Goal: Information Seeking & Learning: Learn about a topic

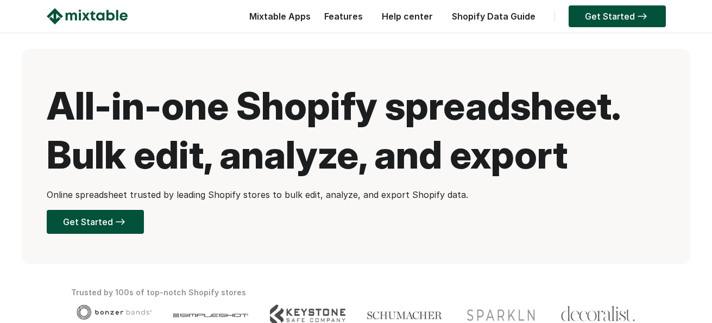
click at [635, 115] on h1 "All-in-one Shopify spreadsheet. Bulk edit, analyze, and export" at bounding box center [356, 131] width 619 height 98
click at [87, 21] on img at bounding box center [87, 16] width 81 height 16
click at [98, 214] on link "Get Started" at bounding box center [95, 222] width 97 height 24
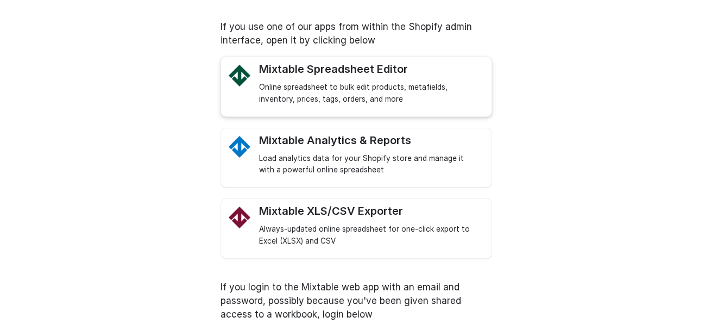
click at [323, 74] on div "Mixtable Spreadsheet Editor" at bounding box center [370, 69] width 222 height 14
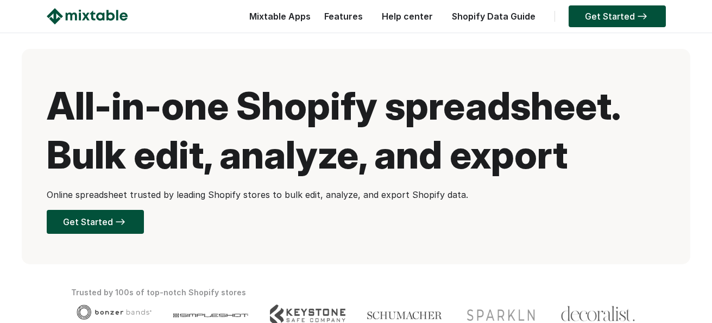
click at [412, 17] on link "Help center" at bounding box center [408, 16] width 62 height 11
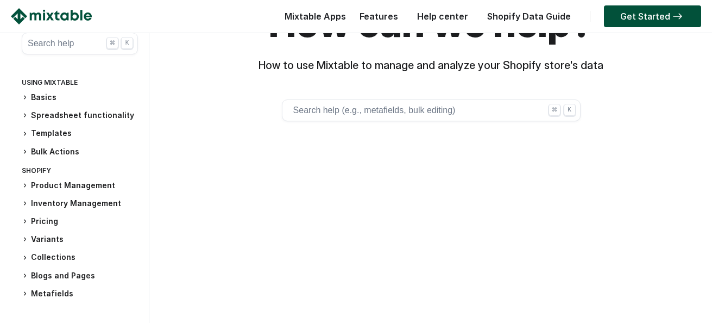
scroll to position [52, 0]
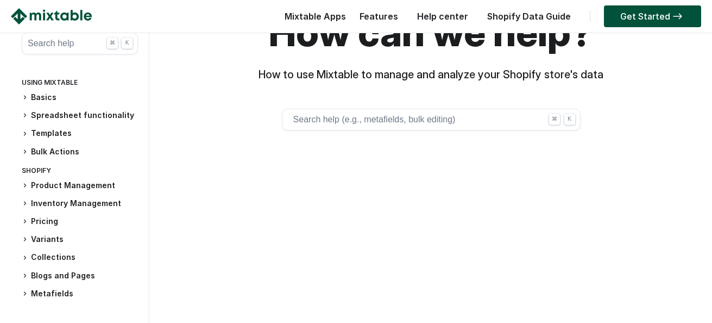
click at [74, 40] on button "Search help ⌘ K" at bounding box center [80, 44] width 116 height 22
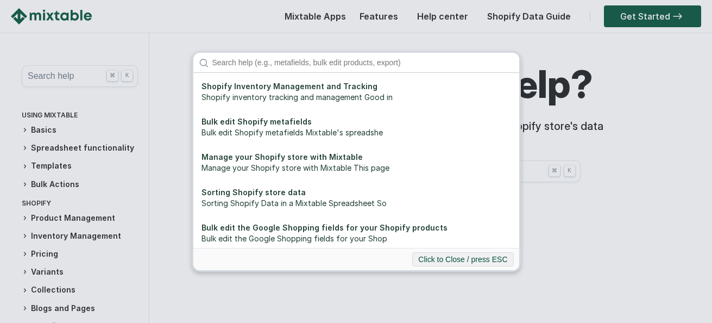
scroll to position [0, 0]
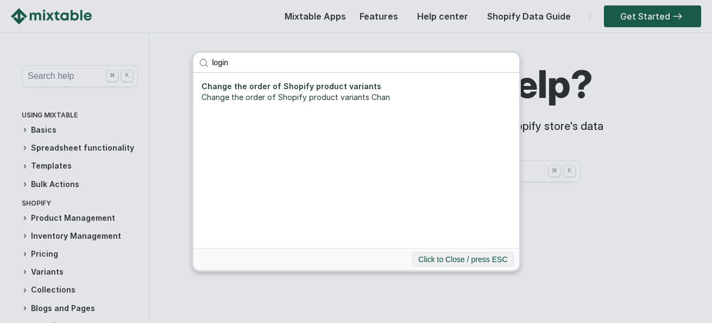
type input "login"
click button "submit" at bounding box center [0, 0] width 0 height 0
click at [576, 184] on div "login Change the order of Shopify product variants Change the order of Shopify …" at bounding box center [356, 161] width 712 height 323
click at [510, 61] on input "login" at bounding box center [363, 63] width 312 height 20
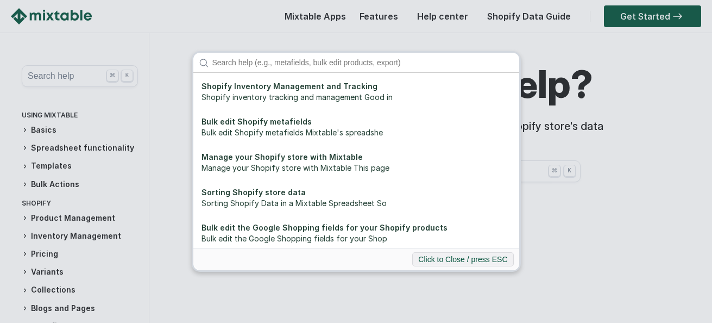
click at [180, 52] on div "Shopify Inventory Management and Tracking Shopify inventory tracking and manage…" at bounding box center [356, 161] width 712 height 323
click at [448, 282] on div "Shopify Inventory Management and Tracking Shopify inventory tracking and manage…" at bounding box center [356, 161] width 712 height 323
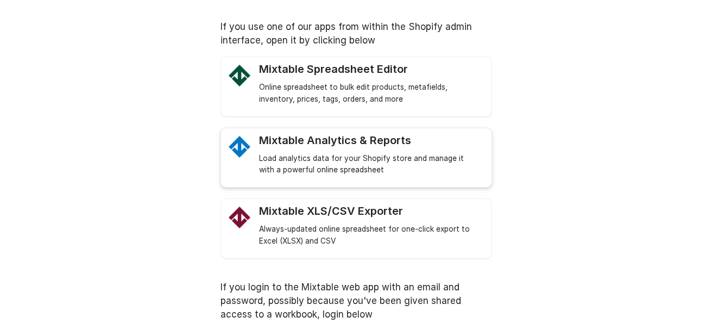
scroll to position [58, 0]
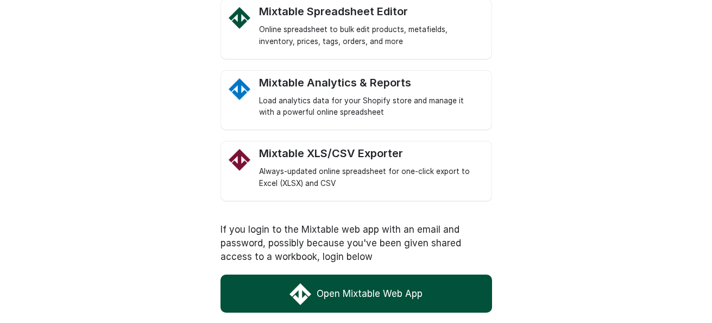
click at [373, 298] on link "Open Mixtable Web App" at bounding box center [357, 293] width 272 height 38
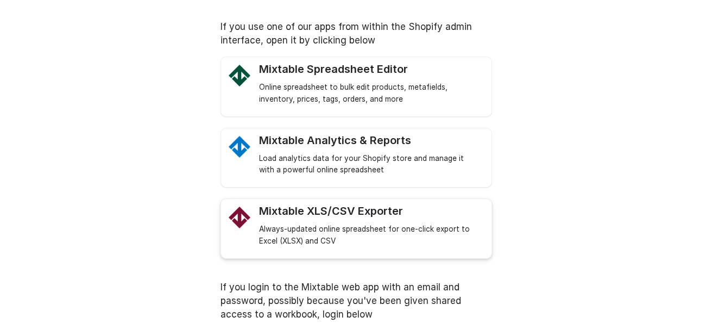
scroll to position [58, 0]
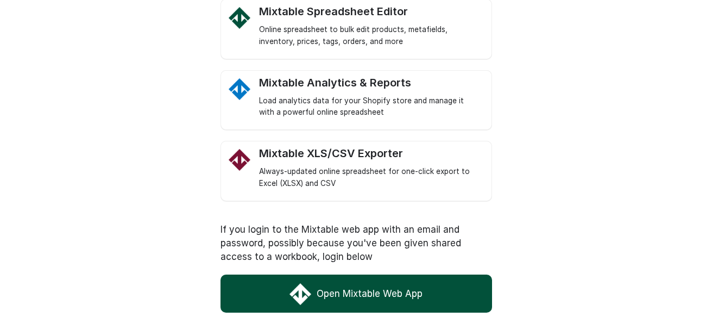
click at [374, 297] on link "Open Mixtable Web App" at bounding box center [357, 293] width 272 height 38
